Goal: Information Seeking & Learning: Learn about a topic

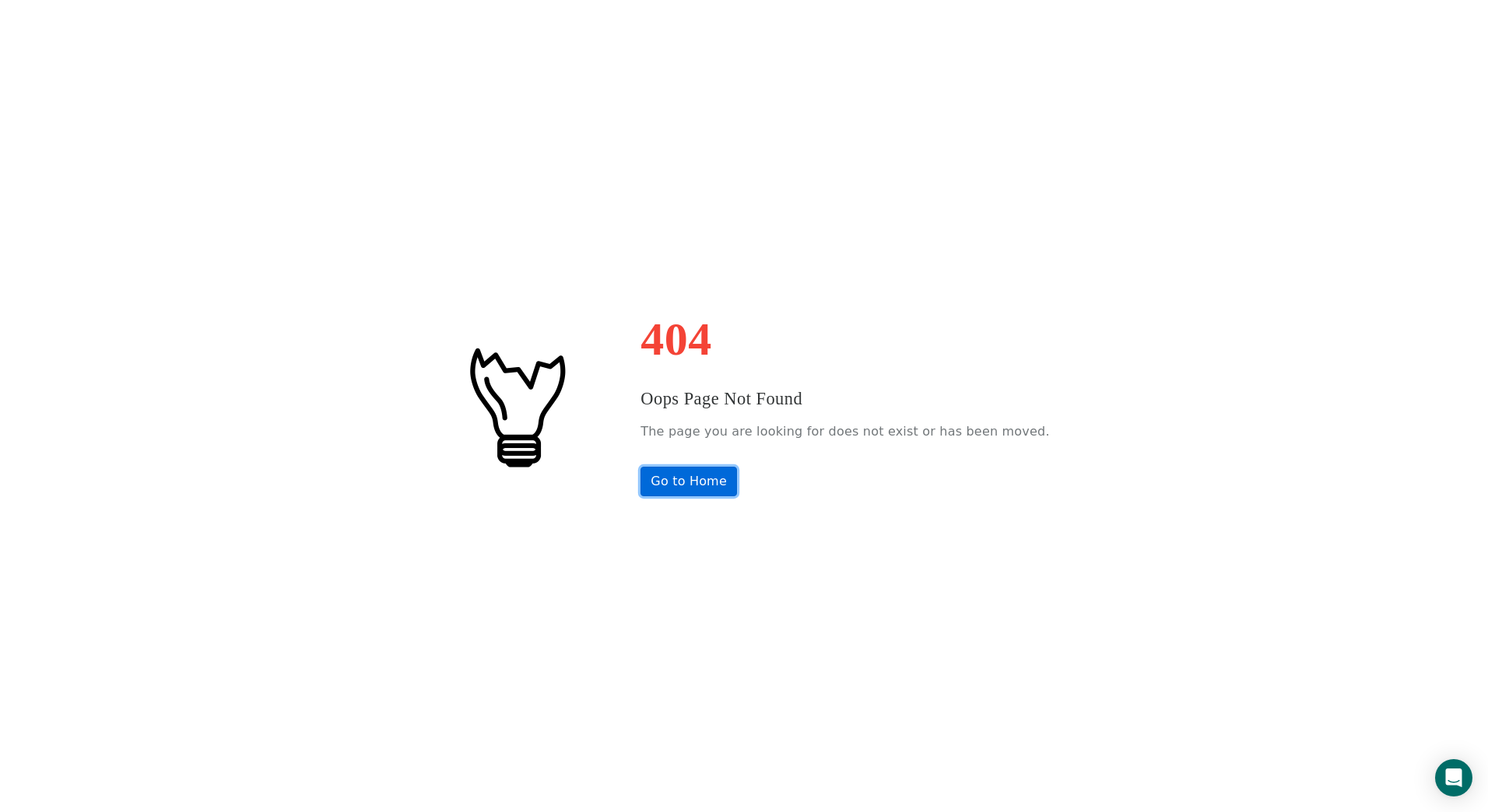
click at [722, 490] on link "Go to Home" at bounding box center [689, 481] width 97 height 30
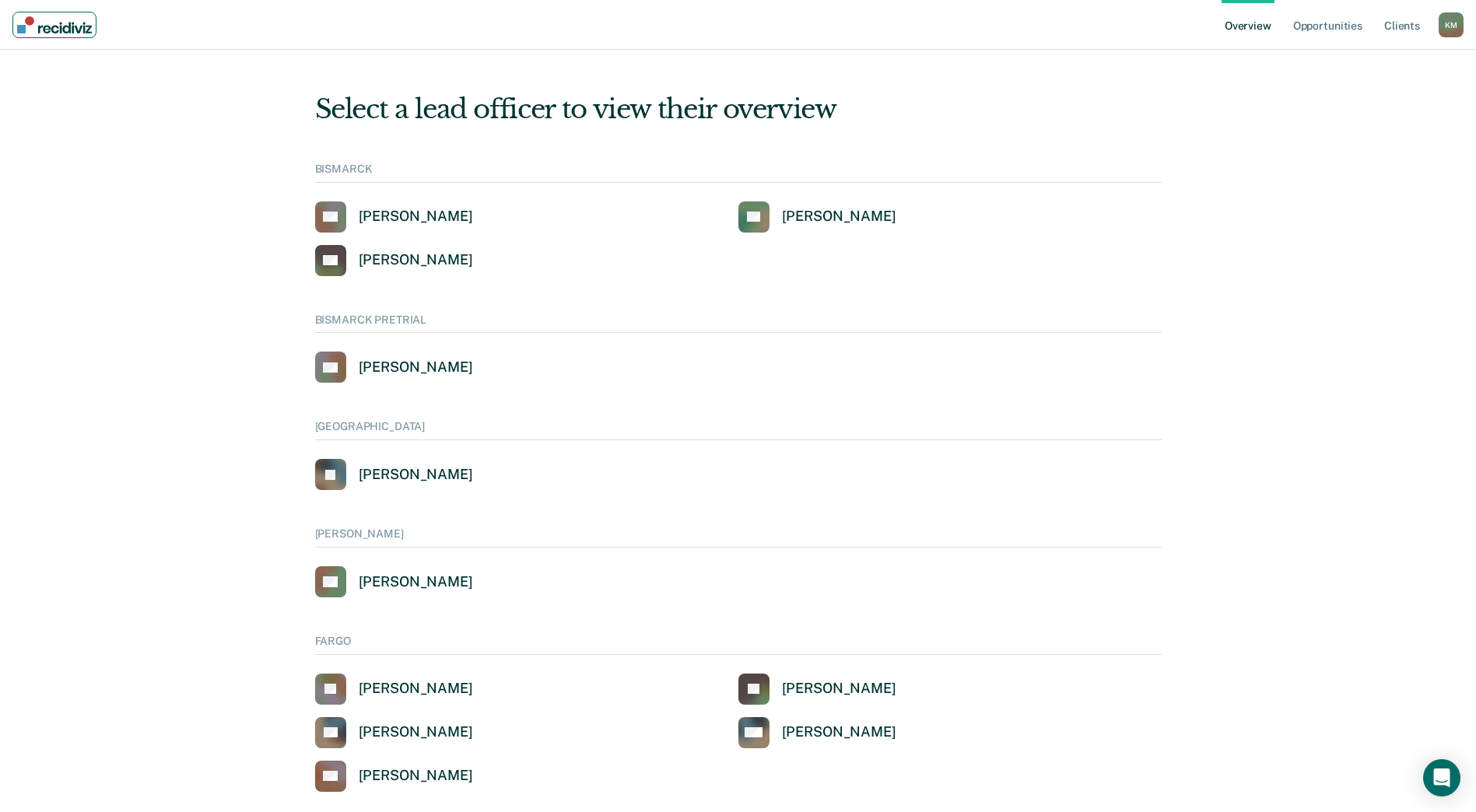
click at [59, 31] on img "Main navigation" at bounding box center [54, 25] width 75 height 18
click at [1444, 25] on div "K M" at bounding box center [1451, 25] width 25 height 25
click at [1373, 80] on link "Go to Operations" at bounding box center [1386, 82] width 130 height 13
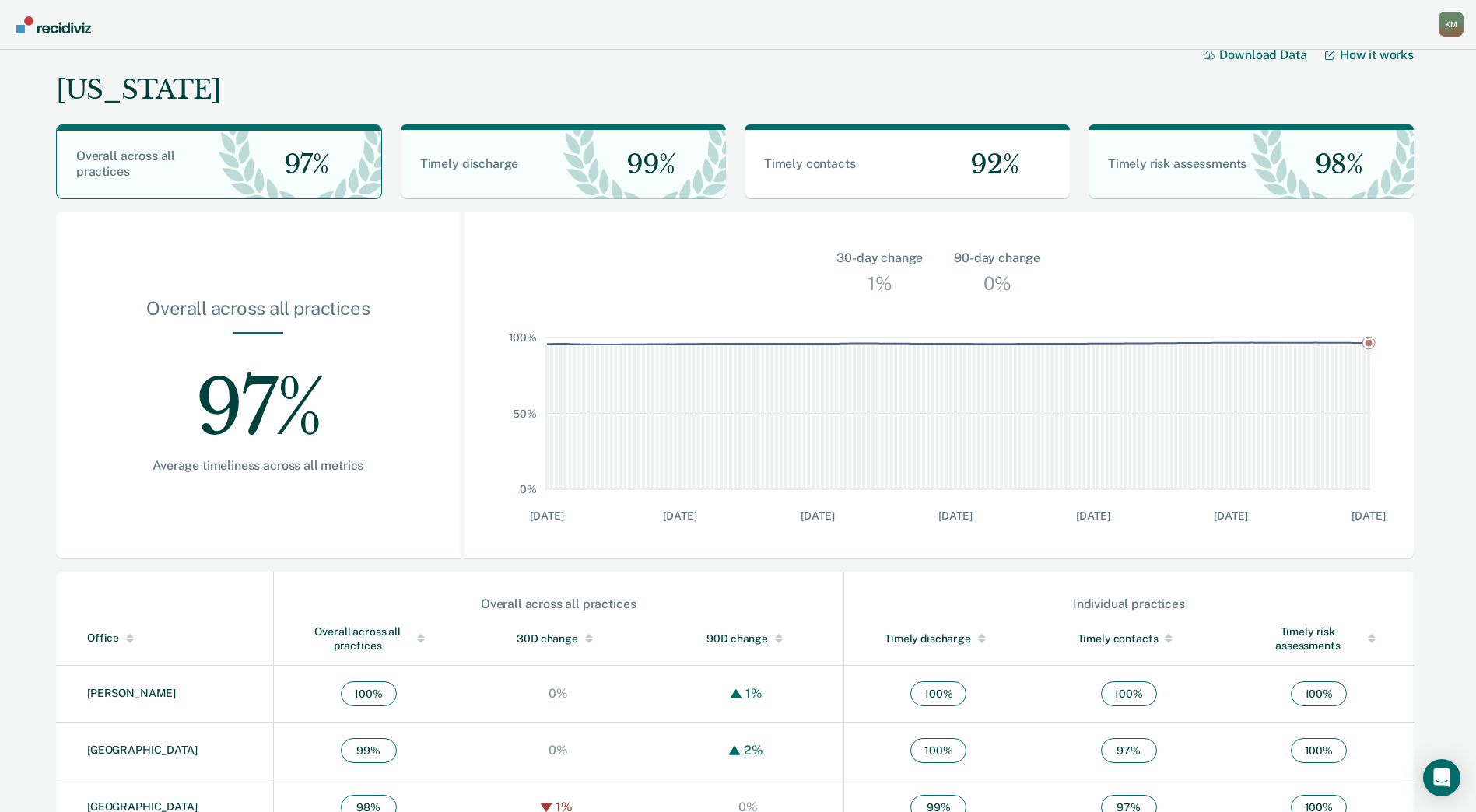
scroll to position [6, 0]
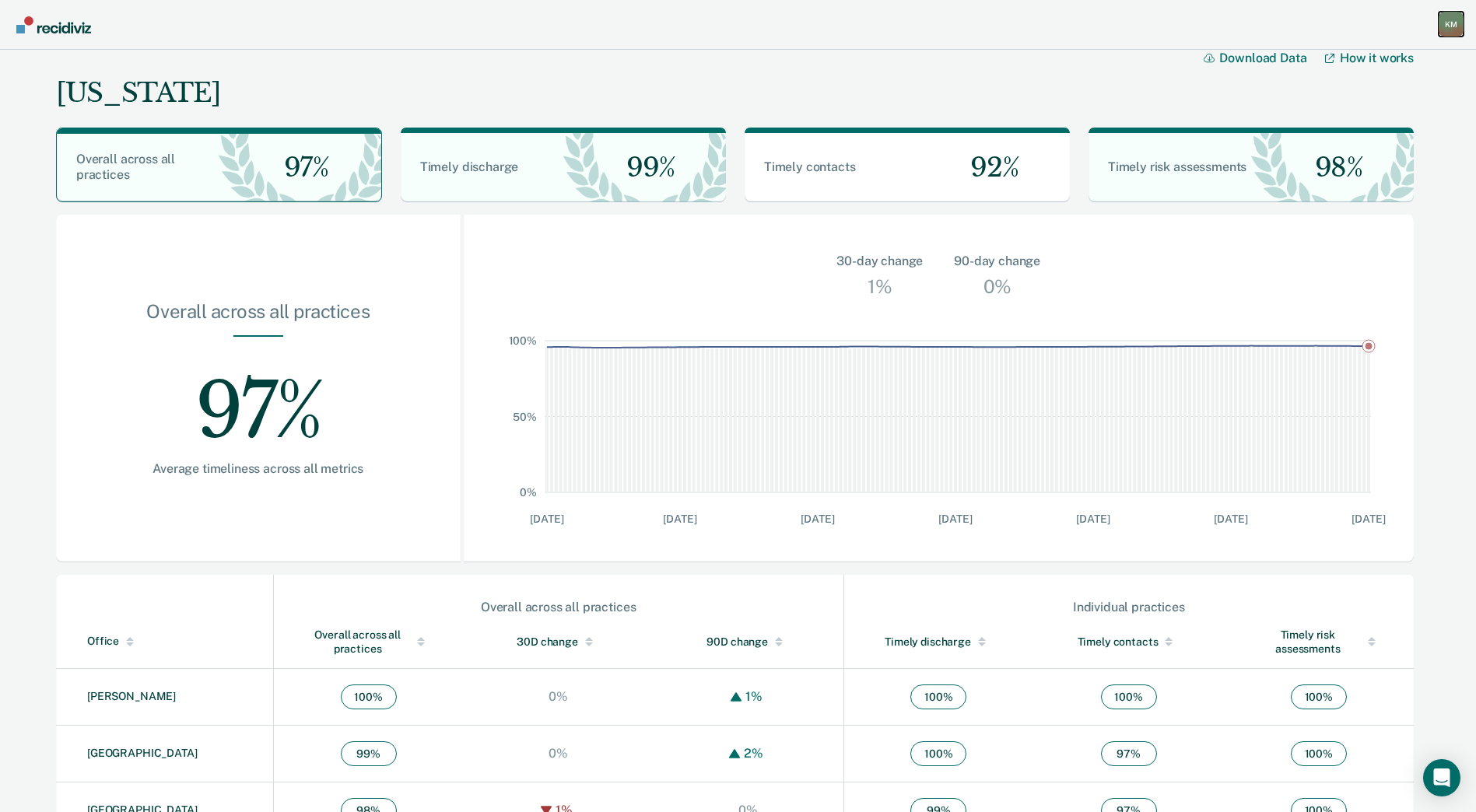
click at [1455, 26] on div "K M" at bounding box center [1451, 24] width 25 height 25
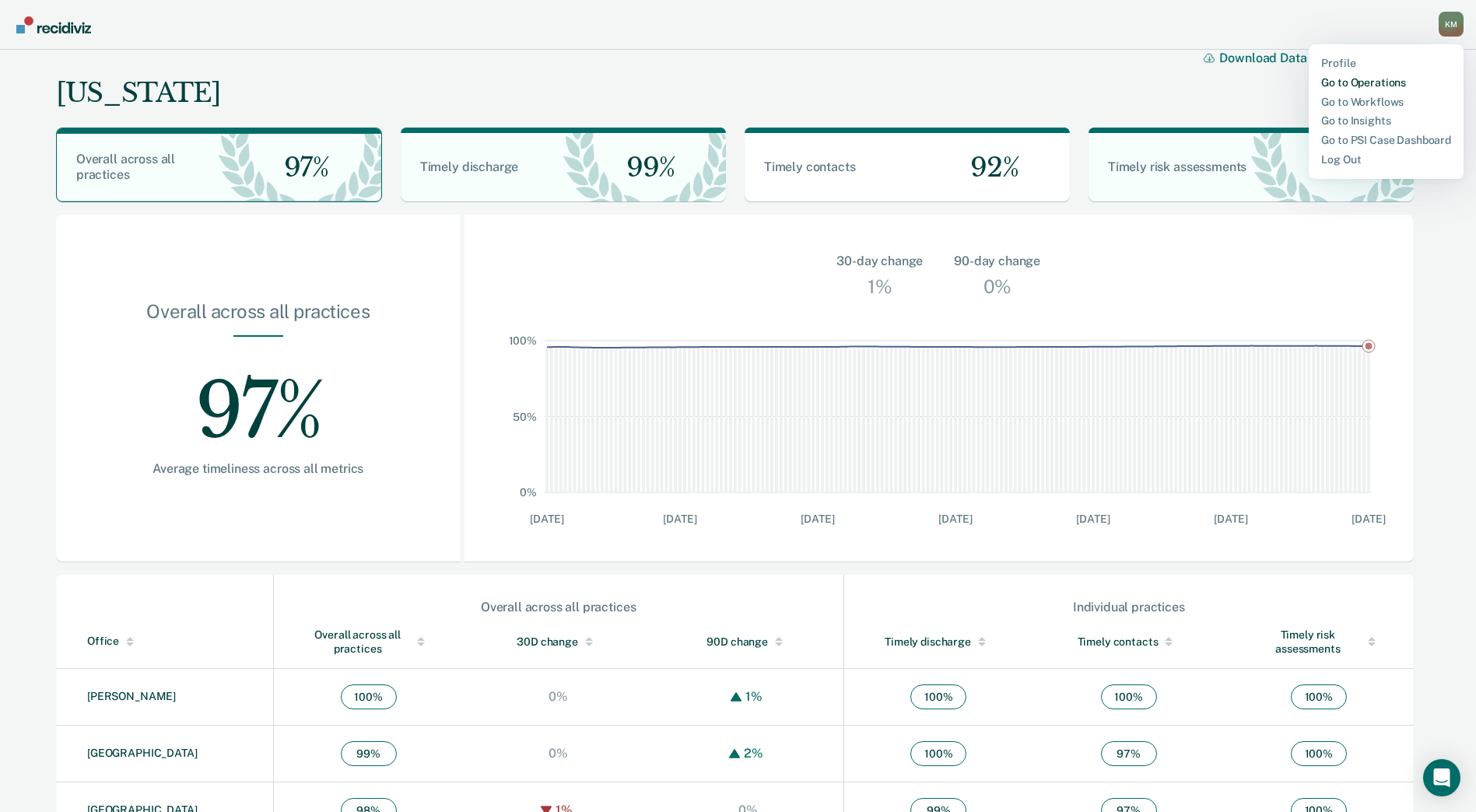
click at [1385, 80] on link "Go to Operations" at bounding box center [1386, 82] width 130 height 13
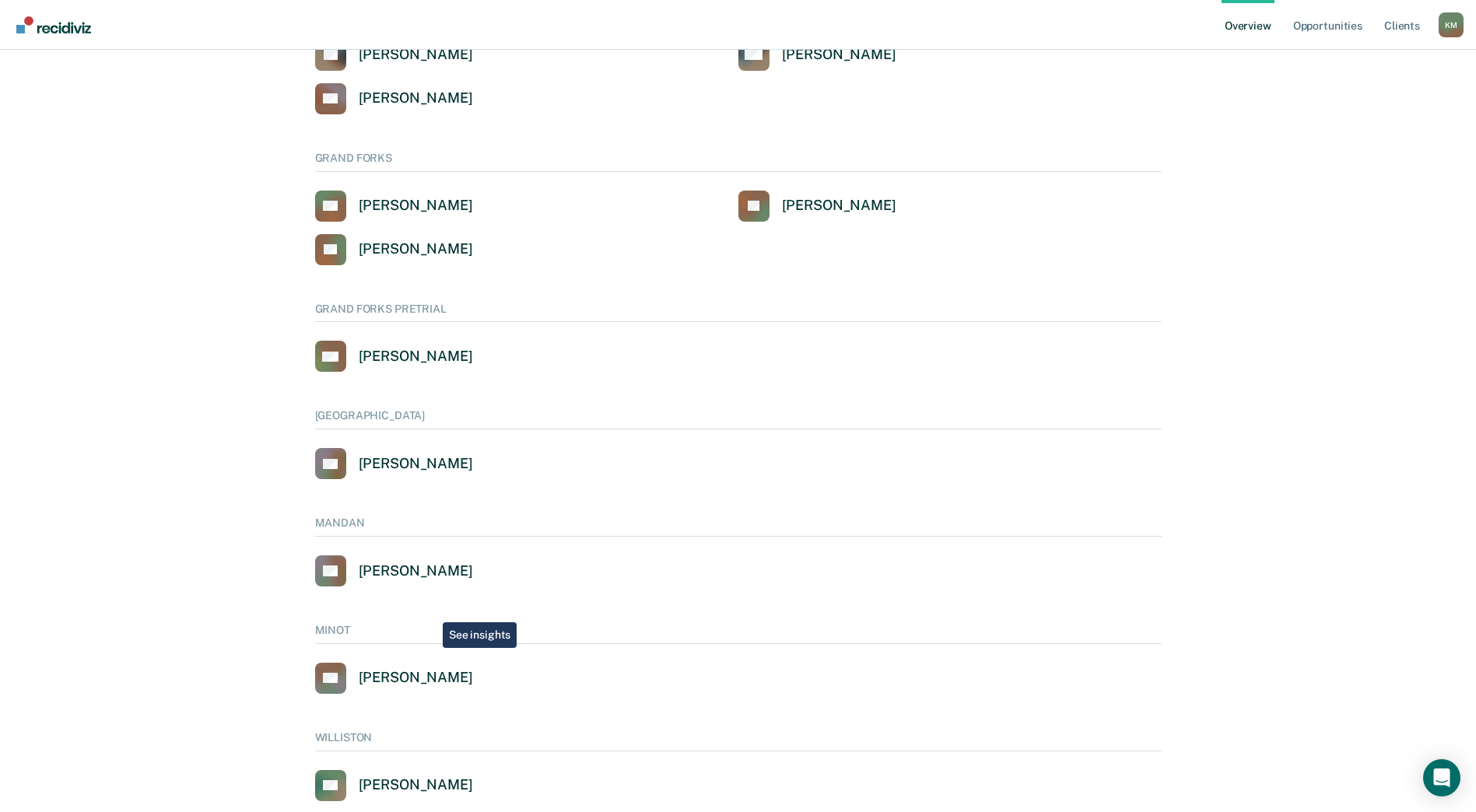
scroll to position [778, 0]
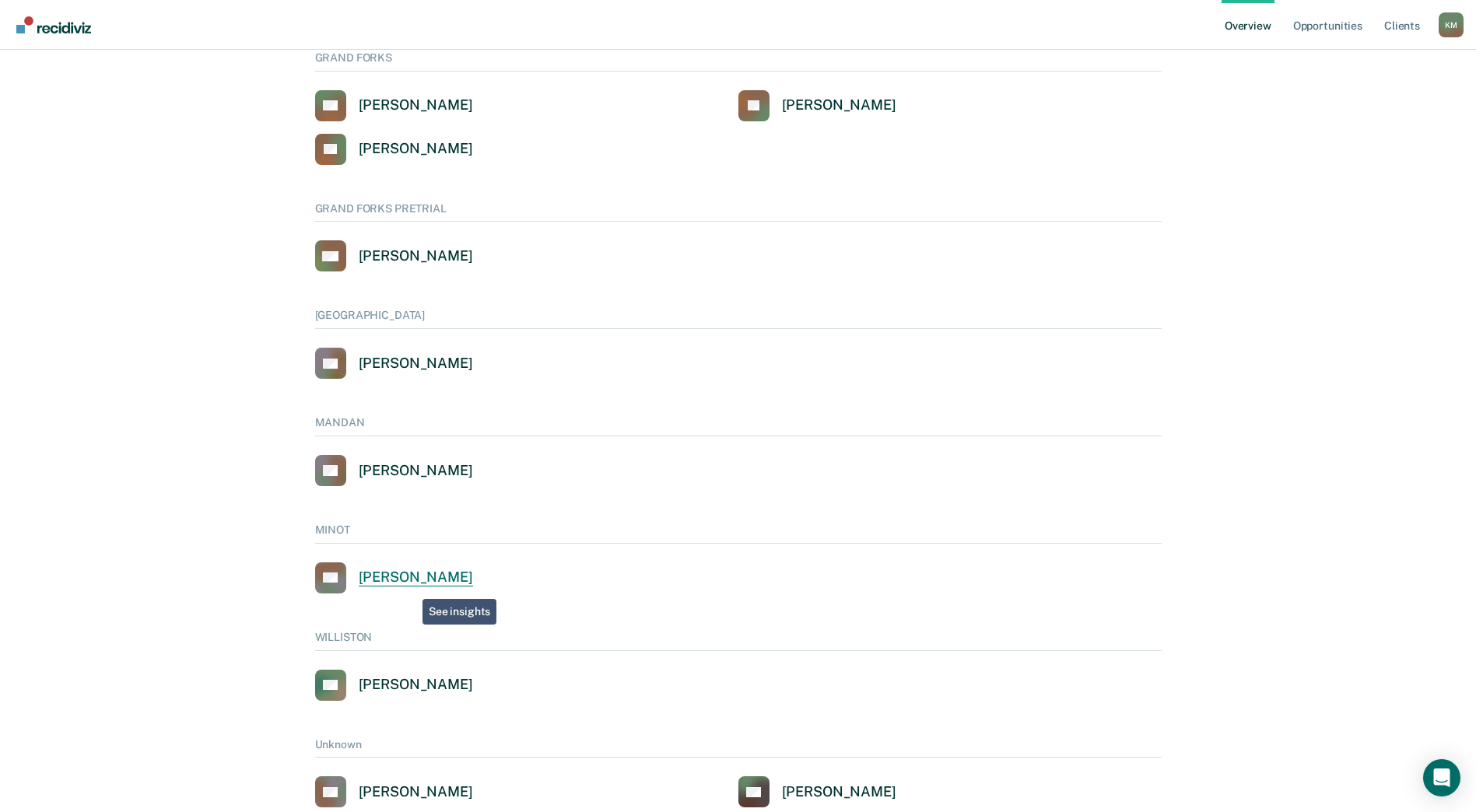
click at [410, 585] on div "Scott Kopp" at bounding box center [416, 577] width 114 height 18
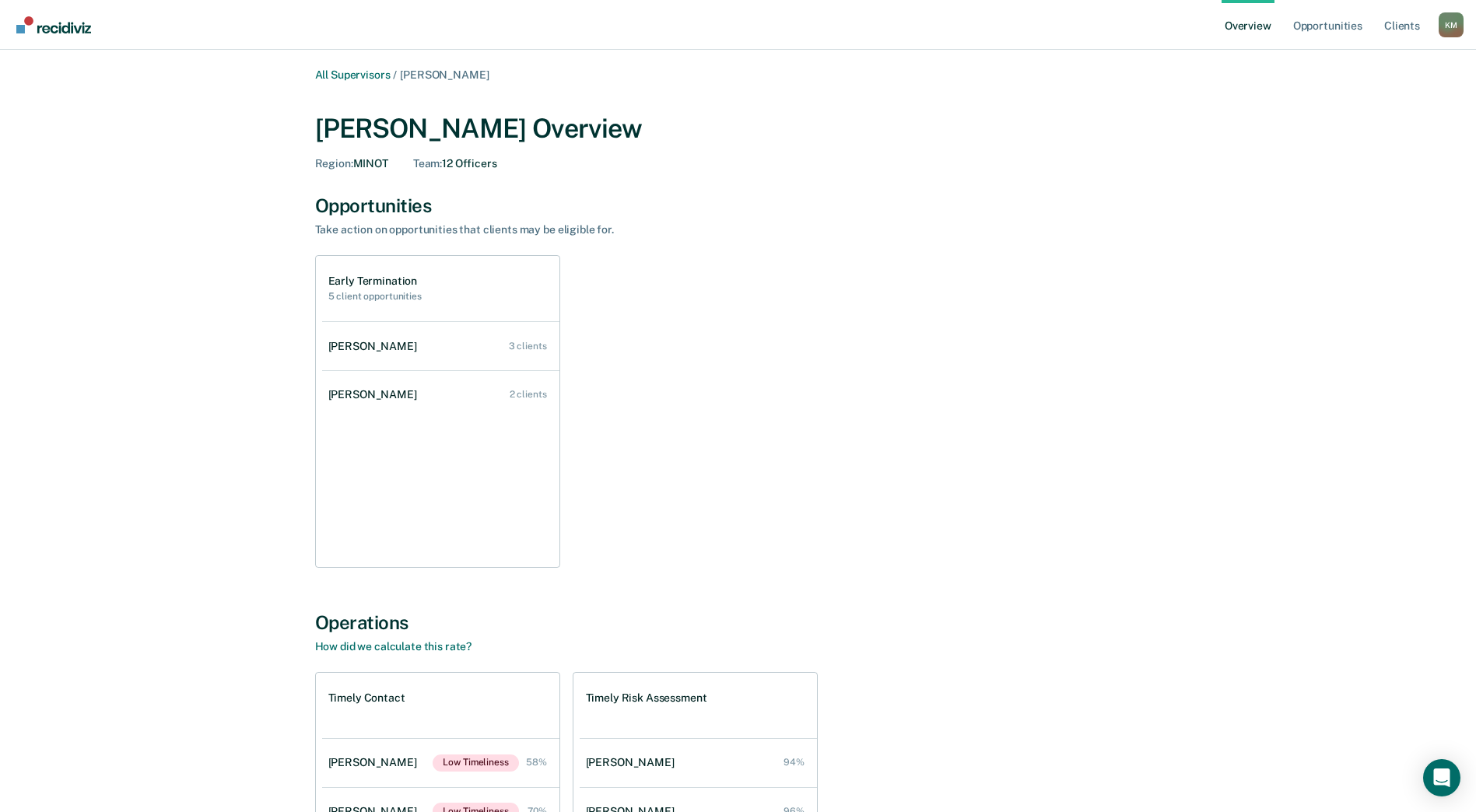
click at [380, 292] on h2 "5 client opportunities" at bounding box center [374, 296] width 93 height 11
click at [382, 396] on div "Kylee Gartner" at bounding box center [375, 395] width 95 height 13
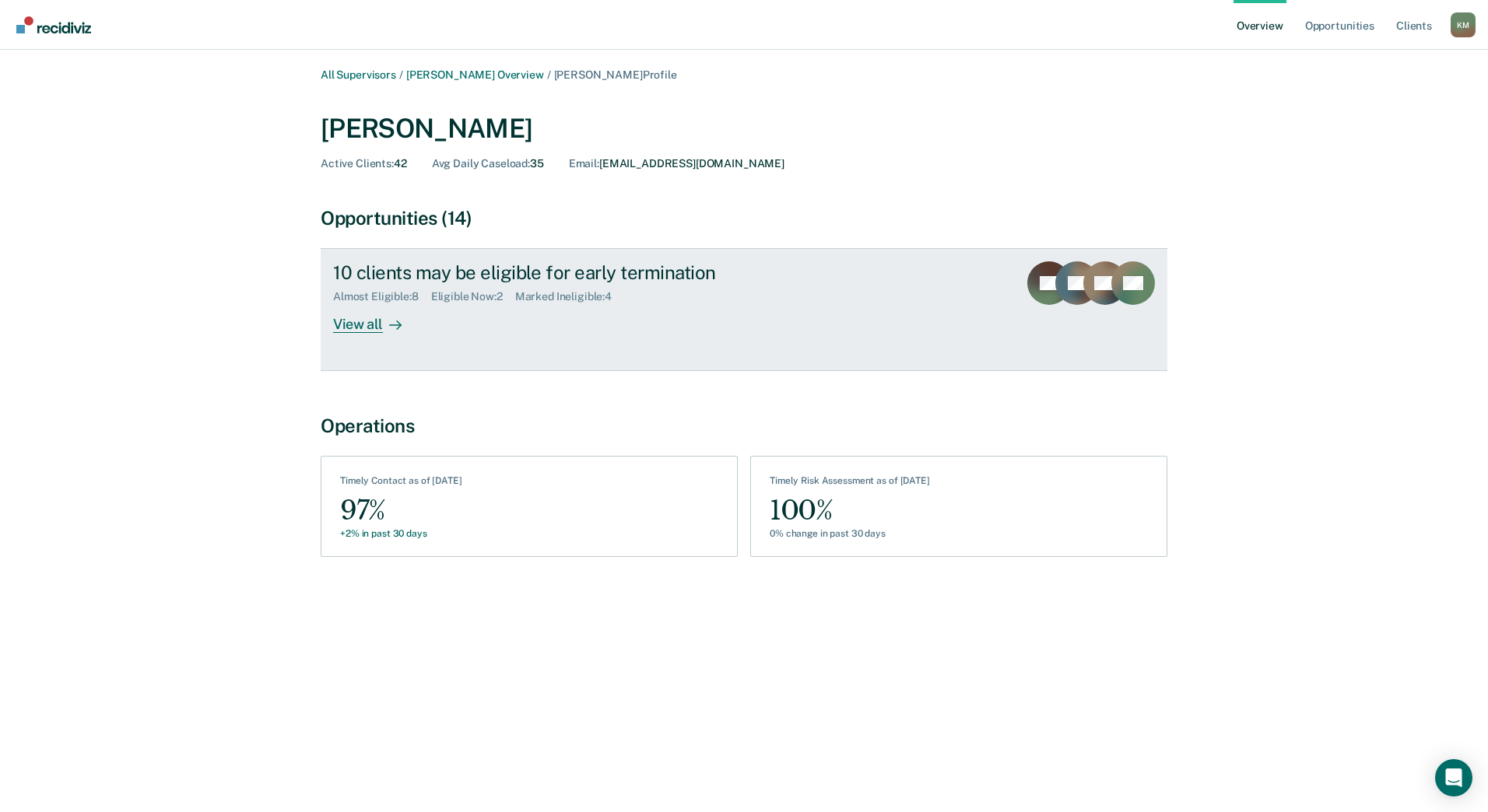
click at [368, 330] on div "View all" at bounding box center [376, 318] width 87 height 31
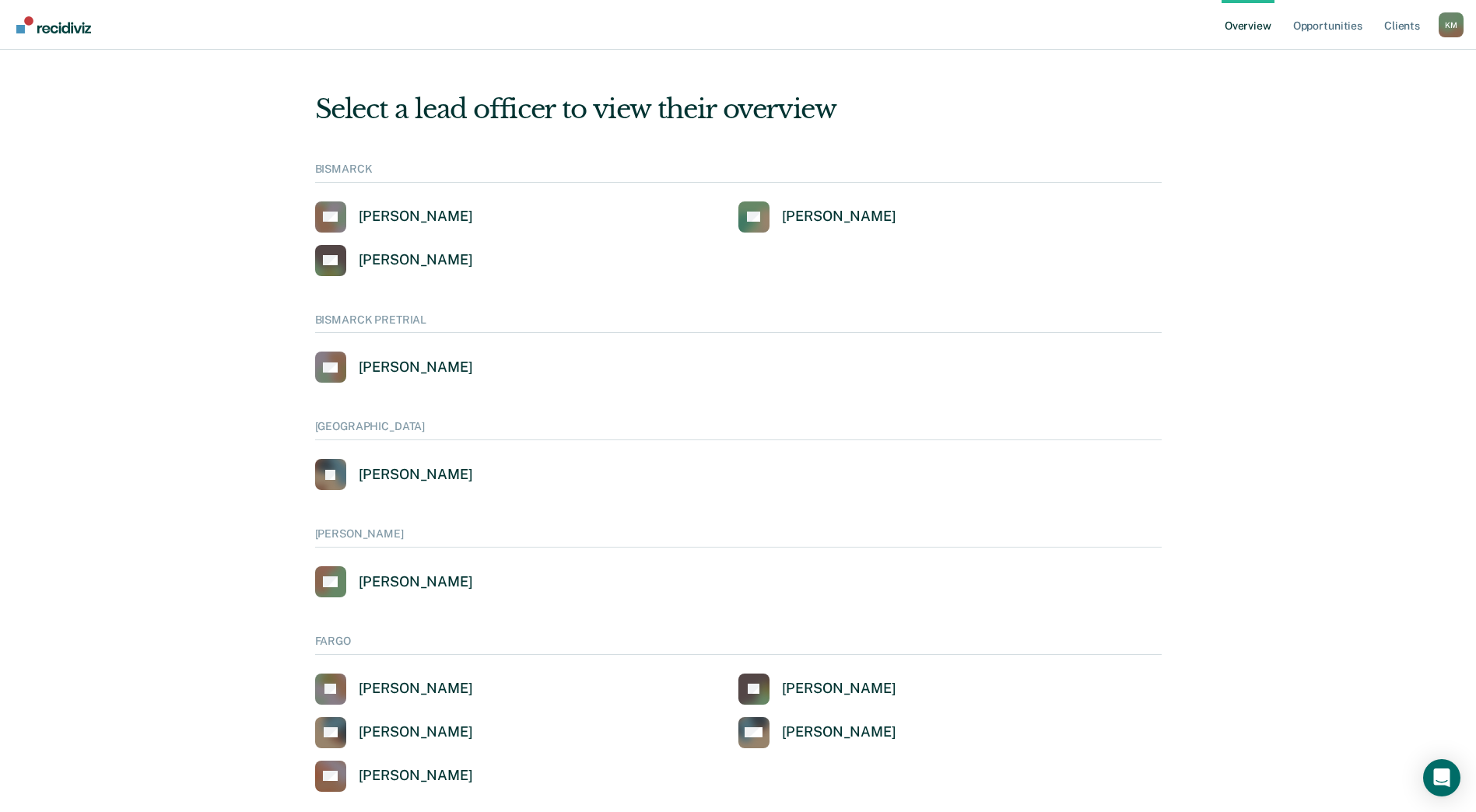
scroll to position [778, 0]
